Goal: Task Accomplishment & Management: Use online tool/utility

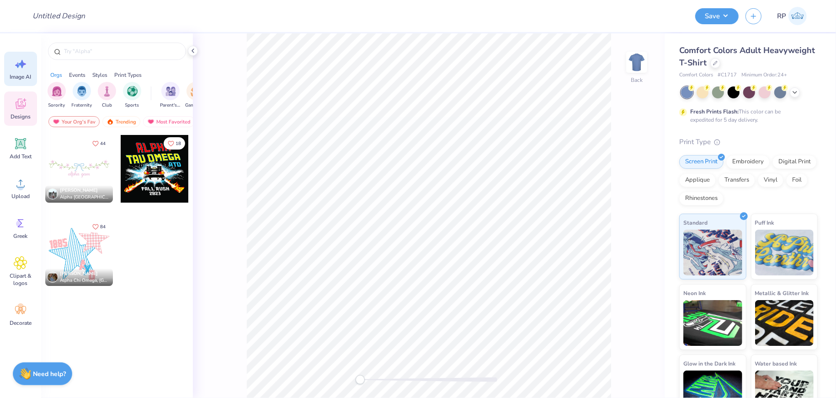
click at [19, 69] on icon at bounding box center [21, 64] width 14 height 14
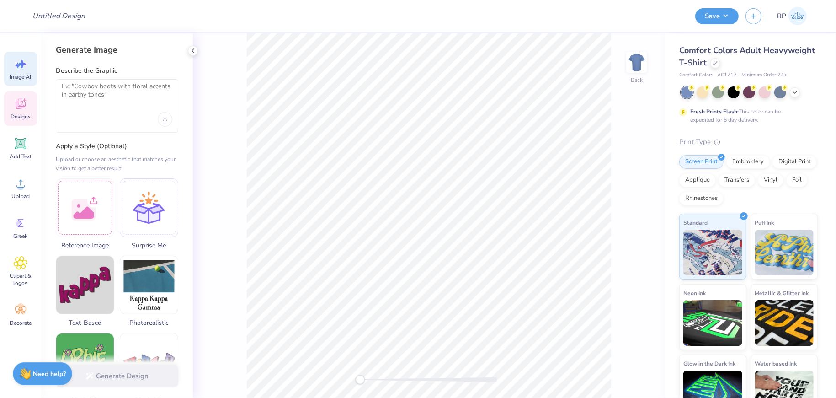
click at [16, 108] on icon at bounding box center [21, 104] width 10 height 11
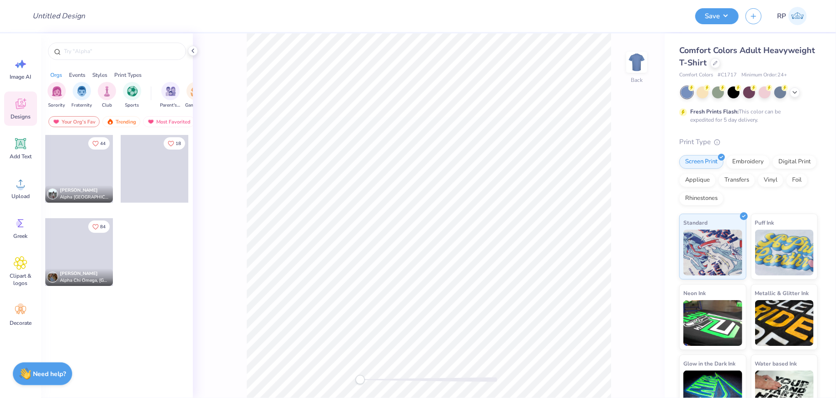
click at [68, 152] on span at bounding box center [79, 169] width 68 height 68
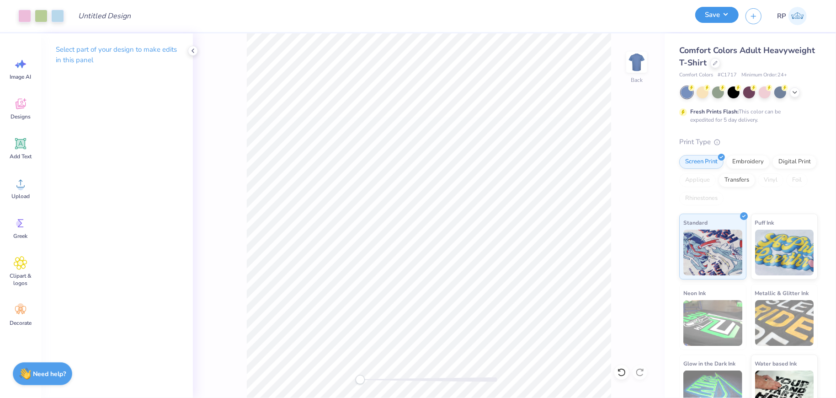
click at [712, 16] on button "Save" at bounding box center [716, 15] width 43 height 16
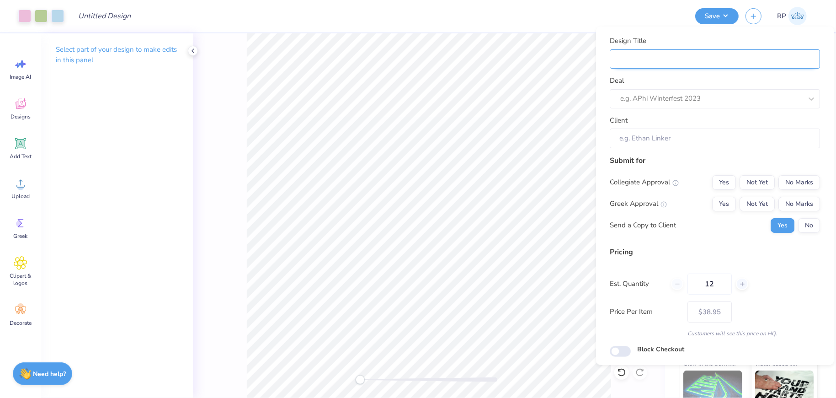
click at [648, 51] on input "Design Title" at bounding box center [715, 59] width 210 height 20
type input "test"
click at [683, 104] on div "e.g. APhi Winterfest 2023" at bounding box center [711, 98] width 184 height 14
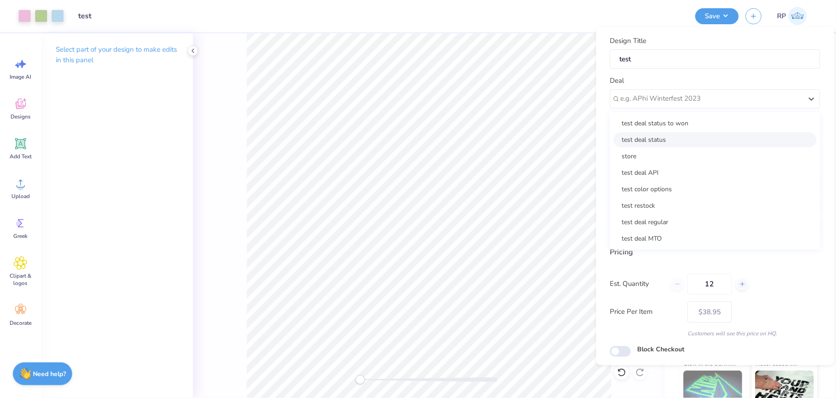
click at [674, 141] on div "test deal status" at bounding box center [714, 139] width 203 height 15
type input "Client Staging"
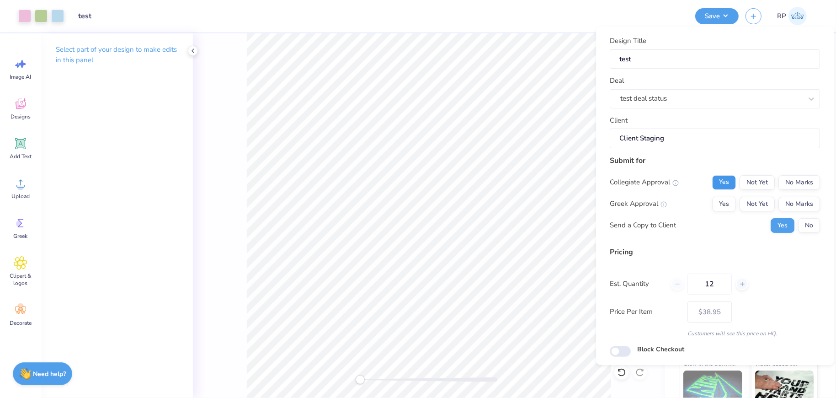
click at [718, 179] on button "Yes" at bounding box center [724, 182] width 24 height 15
click at [719, 208] on button "Yes" at bounding box center [724, 203] width 24 height 15
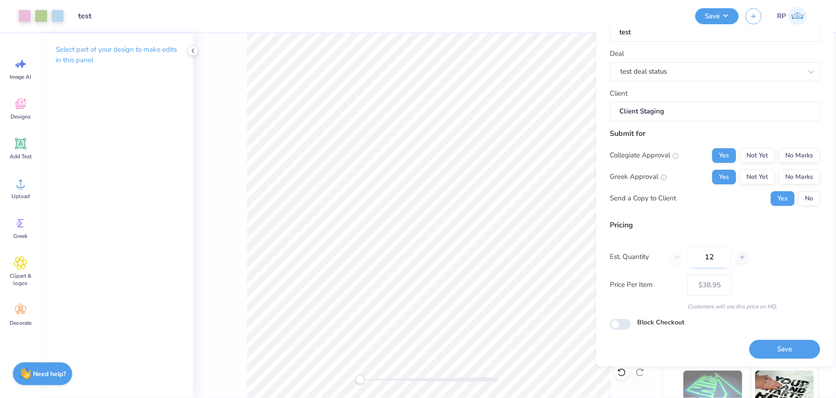
scroll to position [29, 0]
click at [777, 352] on button "Save" at bounding box center [784, 348] width 71 height 19
type input "$38.95"
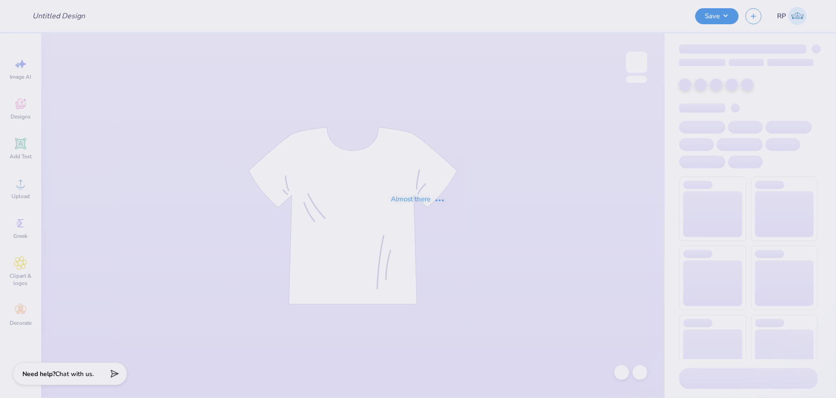
type input "test"
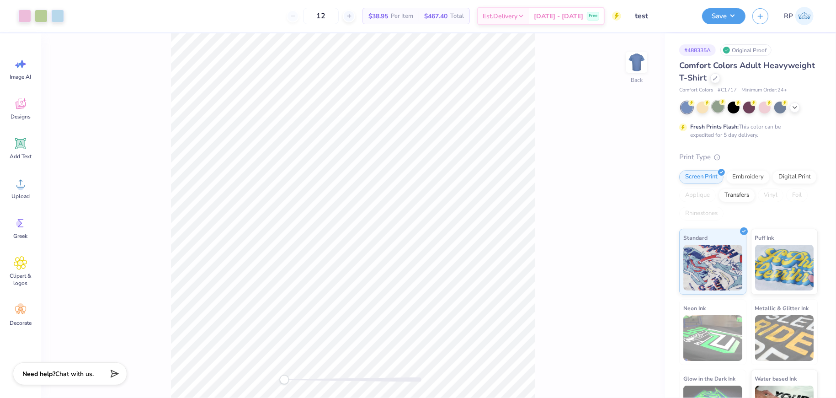
click at [720, 106] on div at bounding box center [718, 107] width 12 height 12
click at [723, 20] on button "Save" at bounding box center [723, 15] width 43 height 16
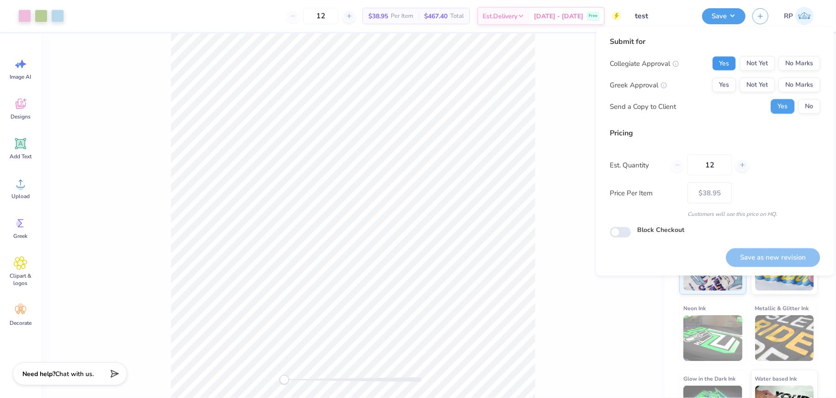
click at [723, 66] on button "Yes" at bounding box center [724, 63] width 24 height 15
click at [723, 83] on button "Yes" at bounding box center [724, 85] width 24 height 15
click at [767, 259] on button "Save as new revision" at bounding box center [773, 257] width 94 height 19
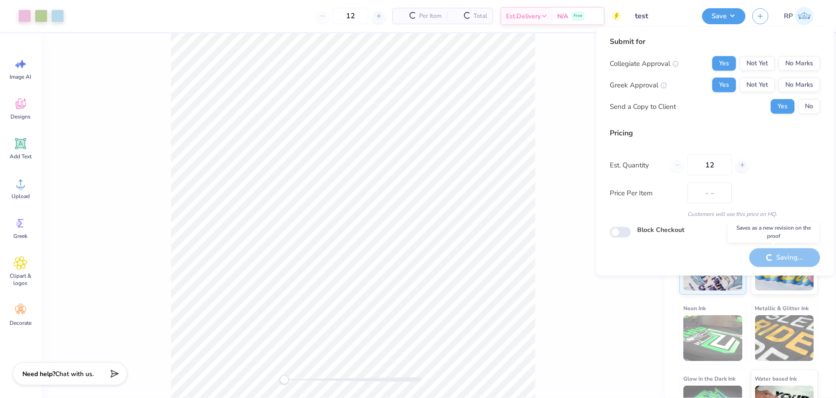
type input "$38.95"
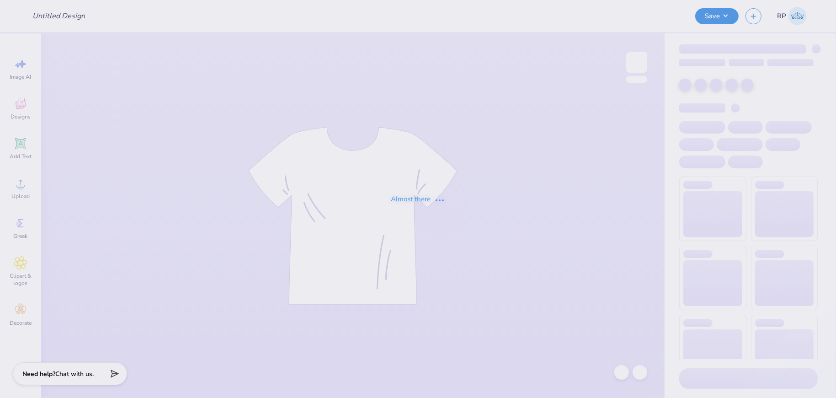
type input "test"
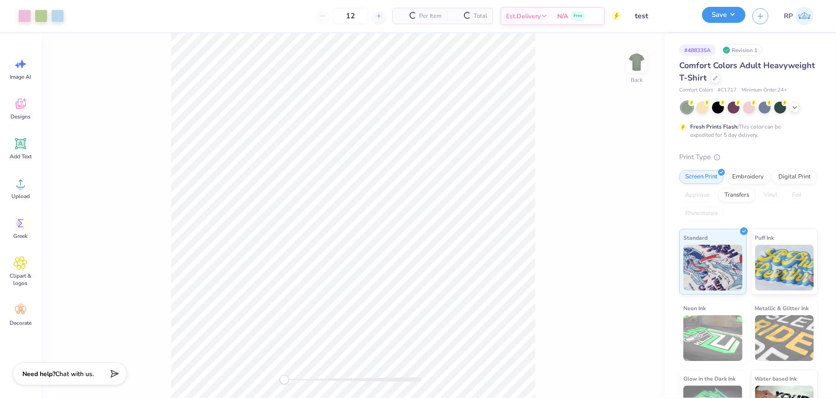
click at [716, 18] on button "Save" at bounding box center [723, 15] width 43 height 16
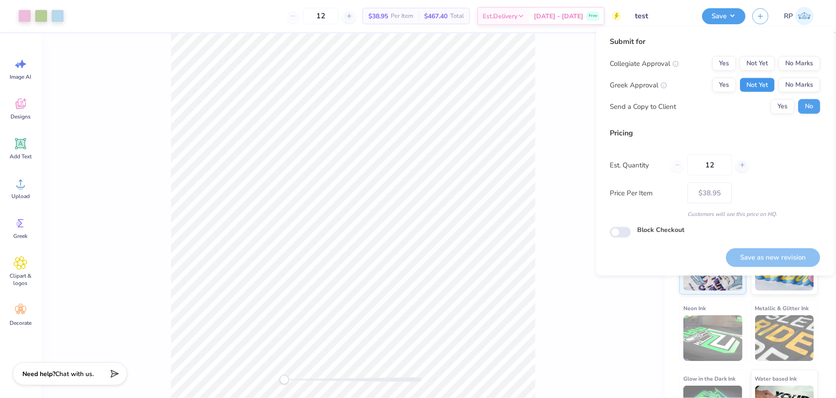
click at [756, 85] on button "Not Yet" at bounding box center [757, 85] width 35 height 15
click at [756, 66] on button "Not Yet" at bounding box center [757, 63] width 35 height 15
click at [779, 250] on button "Save as new revision" at bounding box center [773, 257] width 94 height 19
type input "$38.95"
